Goal: Task Accomplishment & Management: Use online tool/utility

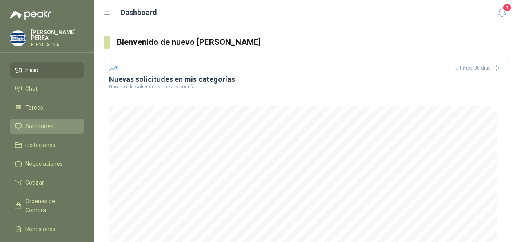
click at [30, 124] on span "Solicitudes" at bounding box center [39, 126] width 28 height 9
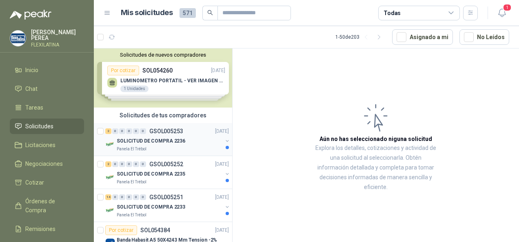
click at [168, 144] on p "SOLICITUD DE COMPRA 2236" at bounding box center [151, 141] width 68 height 8
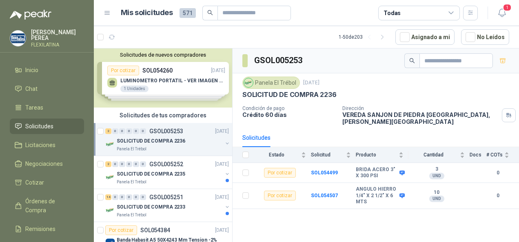
scroll to position [0, 1]
click at [380, 238] on div "GSOL005253 Panela El Trébol [DATE] SOLICITUD DE COMPRA 2236 Condición de pago C…" at bounding box center [375, 147] width 286 height 197
click at [483, 167] on td at bounding box center [477, 173] width 17 height 20
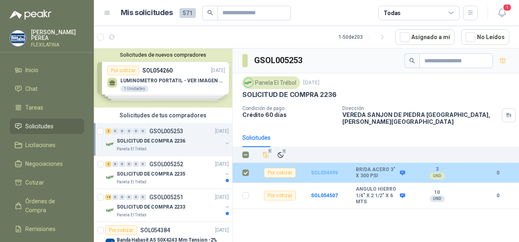
click at [324, 170] on b "SOL054499" at bounding box center [324, 173] width 27 height 6
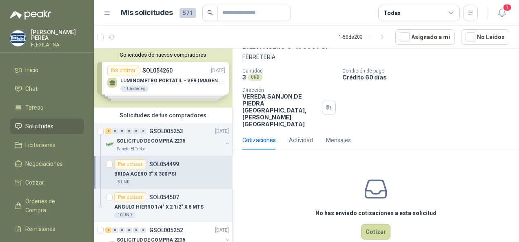
scroll to position [47, 0]
click at [373, 223] on button "Cotizar" at bounding box center [375, 230] width 29 height 15
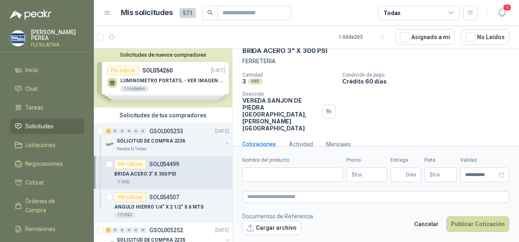
scroll to position [42, 0]
click at [289, 170] on input "Nombre del producto" at bounding box center [292, 175] width 101 height 15
type input "*****"
click at [446, 216] on button "Publicar Cotización" at bounding box center [477, 223] width 63 height 15
type input "**"
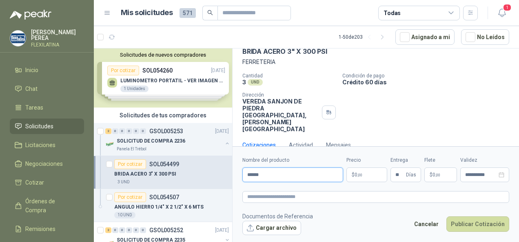
click at [271, 177] on input "*****" at bounding box center [292, 175] width 101 height 15
type input "**********"
click at [364, 174] on p "$ 0 ,00" at bounding box center [366, 175] width 41 height 15
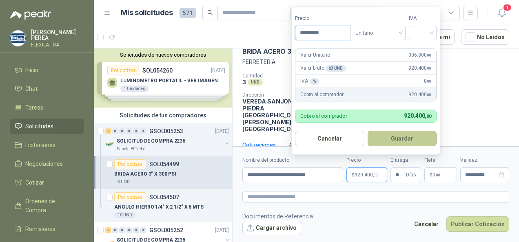
type input "*********"
click at [408, 142] on button "Guardar" at bounding box center [401, 138] width 69 height 15
click at [396, 139] on button "Guardar" at bounding box center [401, 138] width 69 height 15
click at [394, 134] on button "Guardar" at bounding box center [401, 138] width 69 height 15
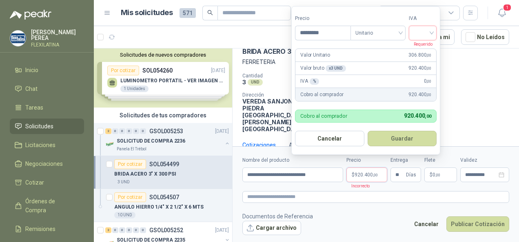
click at [434, 33] on div at bounding box center [422, 33] width 28 height 15
click at [420, 50] on div "19%" at bounding box center [424, 50] width 15 height 9
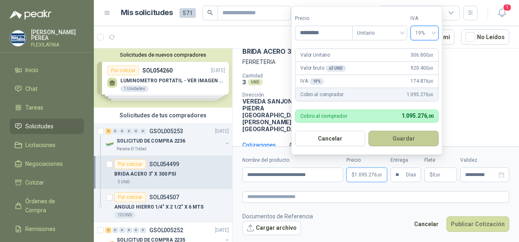
click at [395, 143] on button "Guardar" at bounding box center [403, 138] width 70 height 15
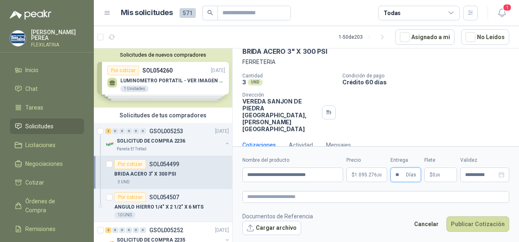
type input "**"
click at [444, 174] on p "$ 0 ,00" at bounding box center [440, 175] width 33 height 15
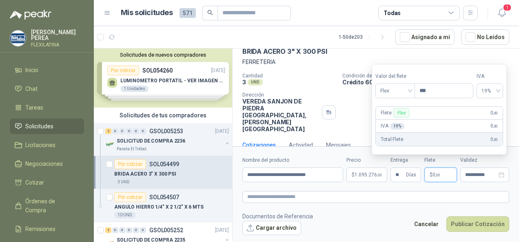
click at [448, 178] on p "$ 0 ,00" at bounding box center [440, 175] width 33 height 15
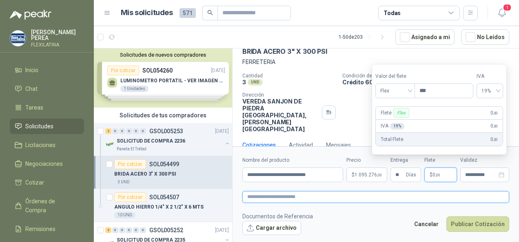
click at [466, 195] on textarea at bounding box center [375, 196] width 267 height 11
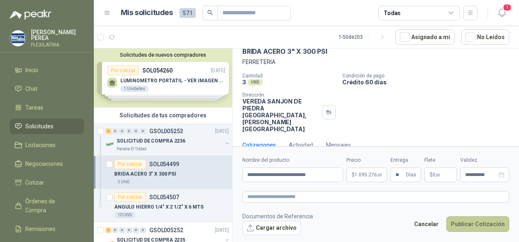
click at [474, 227] on button "Publicar Cotización" at bounding box center [477, 223] width 63 height 15
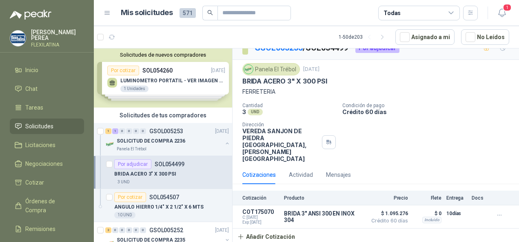
scroll to position [0, 0]
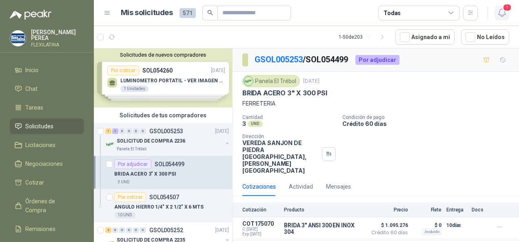
click at [502, 17] on icon "button" at bounding box center [502, 13] width 10 height 10
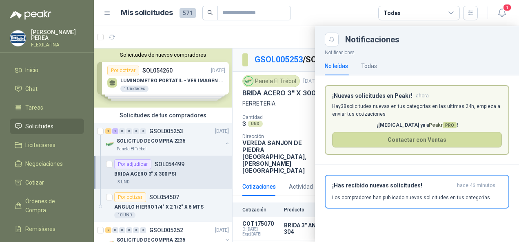
drag, startPoint x: 480, startPoint y: 33, endPoint x: 473, endPoint y: 57, distance: 25.1
drag, startPoint x: 473, startPoint y: 57, endPoint x: 503, endPoint y: 15, distance: 51.5
click at [503, 15] on icon "button" at bounding box center [501, 13] width 7 height 8
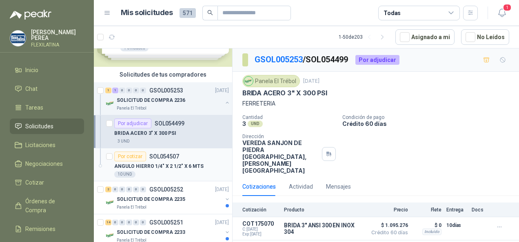
scroll to position [82, 1]
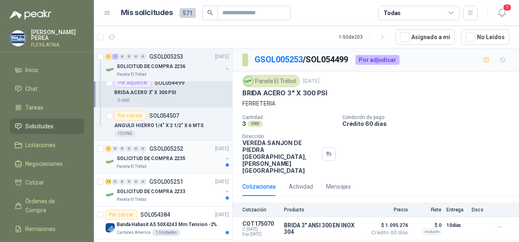
click at [176, 158] on p "SOLICITUD DE COMPRA 2235" at bounding box center [151, 159] width 68 height 8
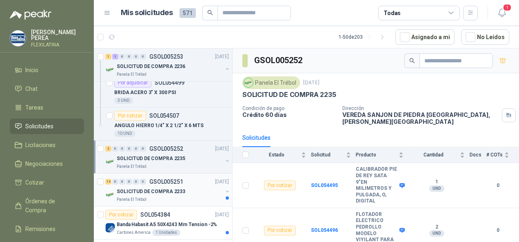
click at [150, 185] on div "14 0 0 0 0 0 GSOL005251 [DATE]" at bounding box center [167, 182] width 125 height 10
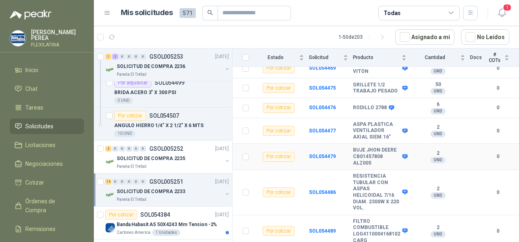
scroll to position [256, 0]
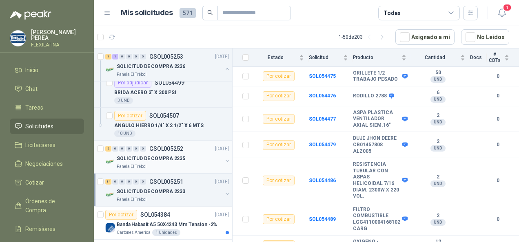
click at [166, 155] on p "SOLICITUD DE COMPRA 2235" at bounding box center [151, 159] width 68 height 8
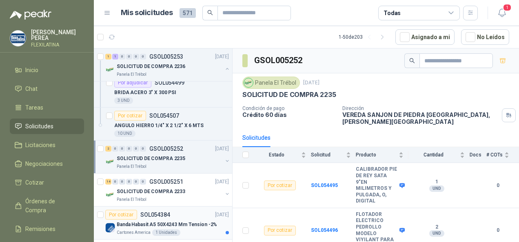
scroll to position [204, 1]
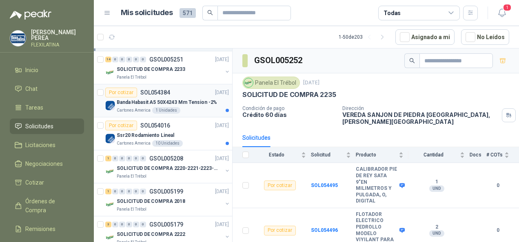
click at [137, 108] on p "Cartones America" at bounding box center [134, 110] width 34 height 7
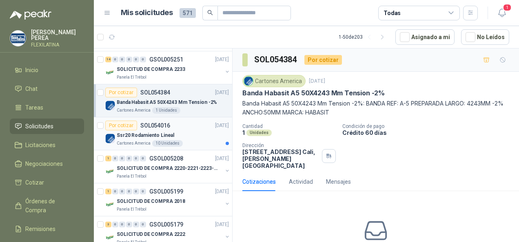
click at [150, 132] on p "Ssr20 Rodamiento Lineal" at bounding box center [145, 136] width 57 height 8
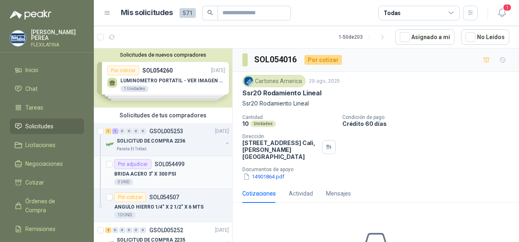
click at [130, 161] on div "Por adjudicar" at bounding box center [132, 164] width 37 height 10
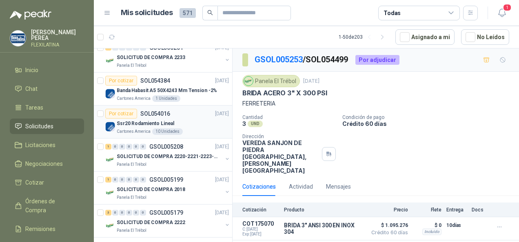
scroll to position [245, 1]
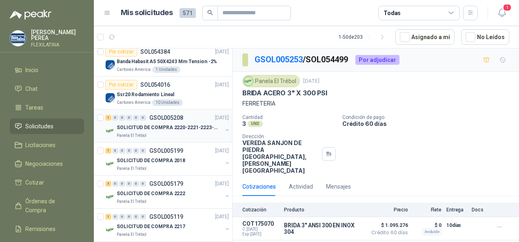
click at [148, 126] on p "SOLICITUD DE COMPRA 2220-2221-2223-2224" at bounding box center [168, 128] width 102 height 8
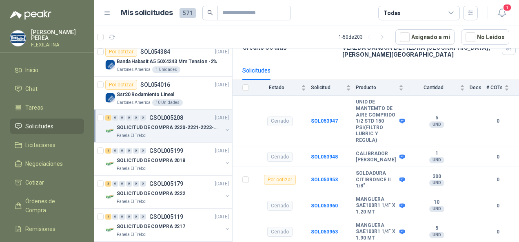
scroll to position [85, 0]
click at [169, 193] on p "SOLICITUD DE COMPRA 2222" at bounding box center [151, 194] width 68 height 8
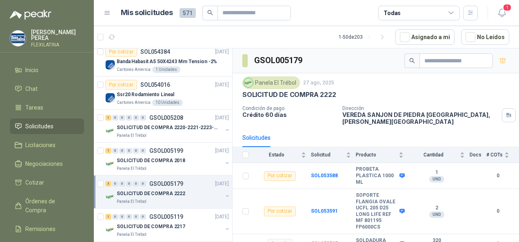
scroll to position [40, 0]
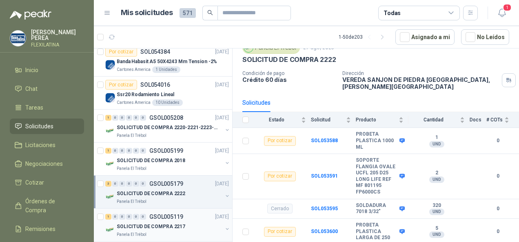
click at [136, 223] on p "SOLICITUD DE COMPRA 2217" at bounding box center [151, 227] width 68 height 8
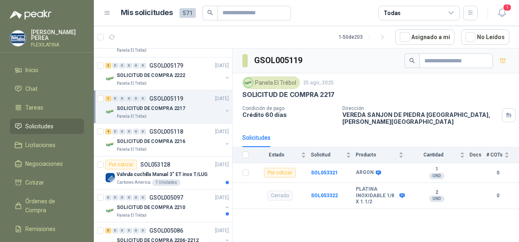
scroll to position [408, 1]
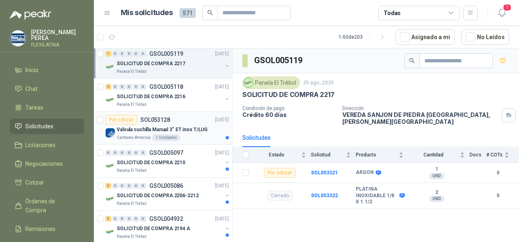
click at [180, 135] on div "Cartones America 1 Unidades" at bounding box center [173, 138] width 112 height 7
